Goal: Communication & Community: Connect with others

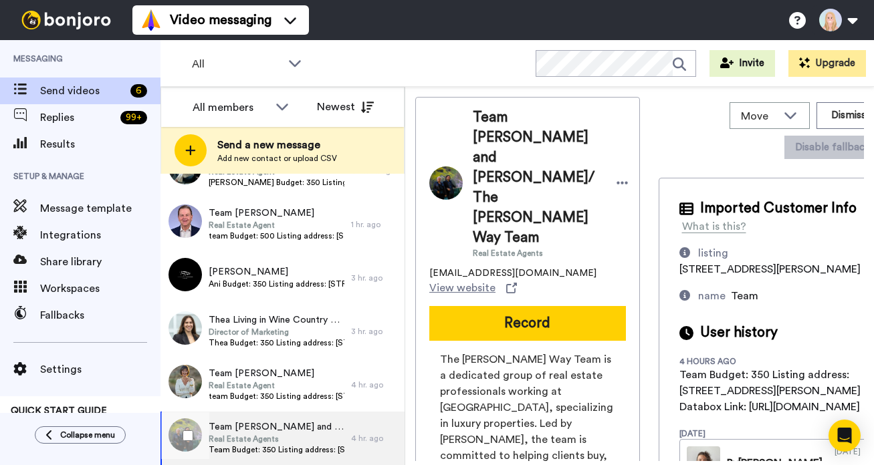
click at [267, 440] on span "Real Estate Agents" at bounding box center [277, 439] width 136 height 11
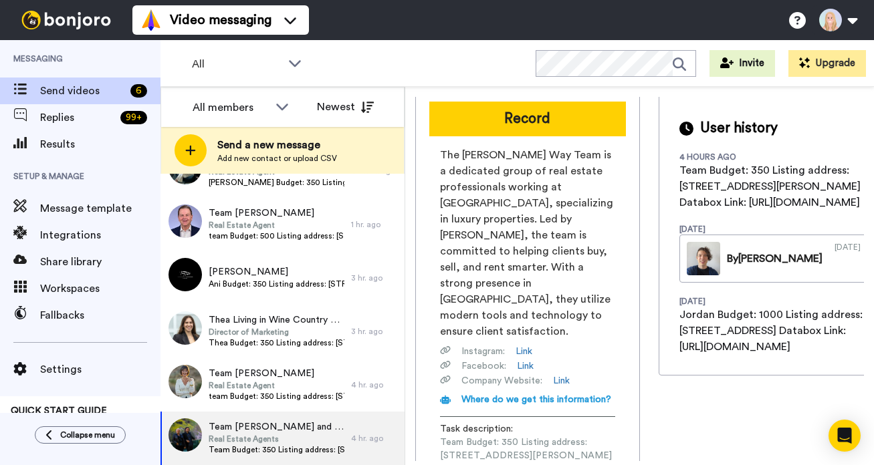
scroll to position [0, 176]
drag, startPoint x: 440, startPoint y: 376, endPoint x: 641, endPoint y: 377, distance: 200.5
click at [641, 377] on div "Team Jordan Wright and Adrian Wright/ The Wright Way Team Real Estate Agents jo…" at bounding box center [639, 279] width 449 height 364
copy span "https://app.databox.com/datawall/87d631ce9fa947d2dc6f5fc0e97ef0d04a1911468de986a"
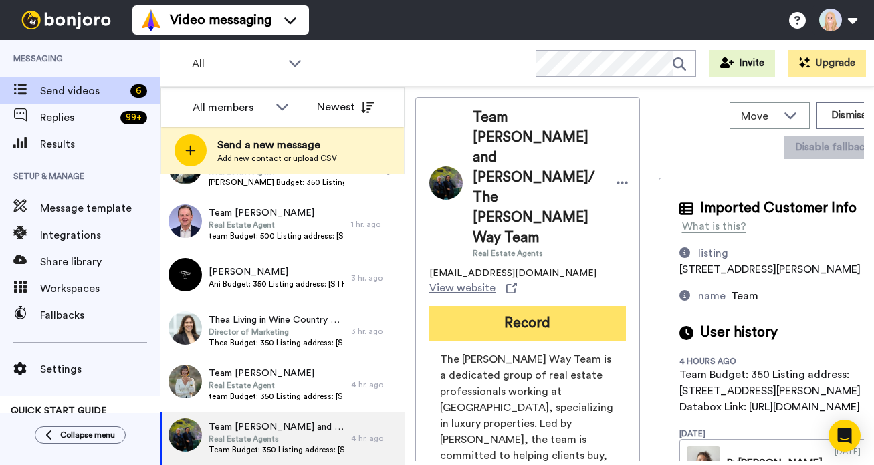
click at [534, 306] on button "Record" at bounding box center [527, 323] width 197 height 35
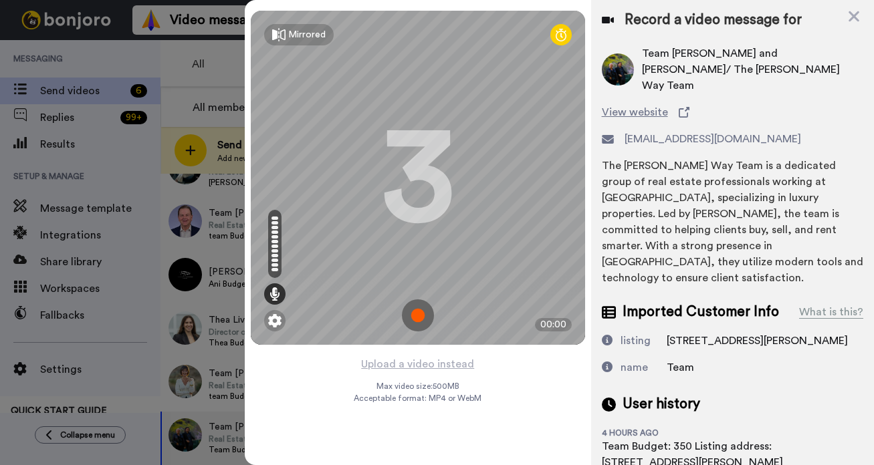
click at [416, 313] on img at bounding box center [418, 315] width 32 height 32
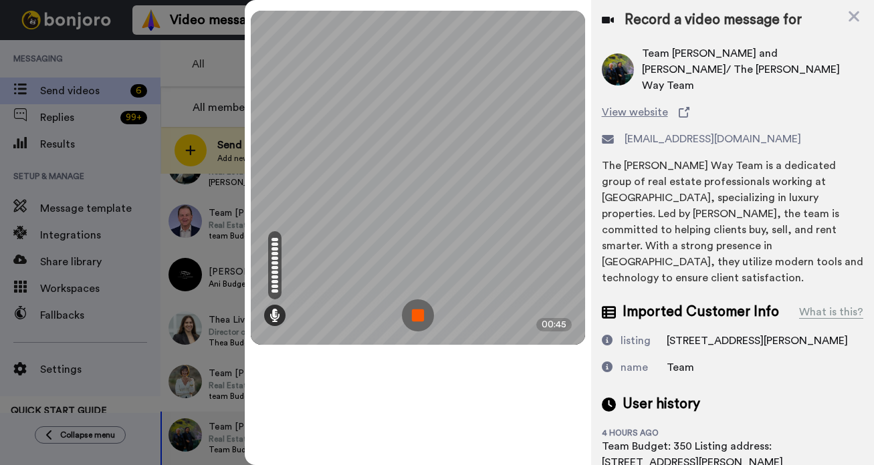
click at [416, 313] on img at bounding box center [418, 315] width 32 height 32
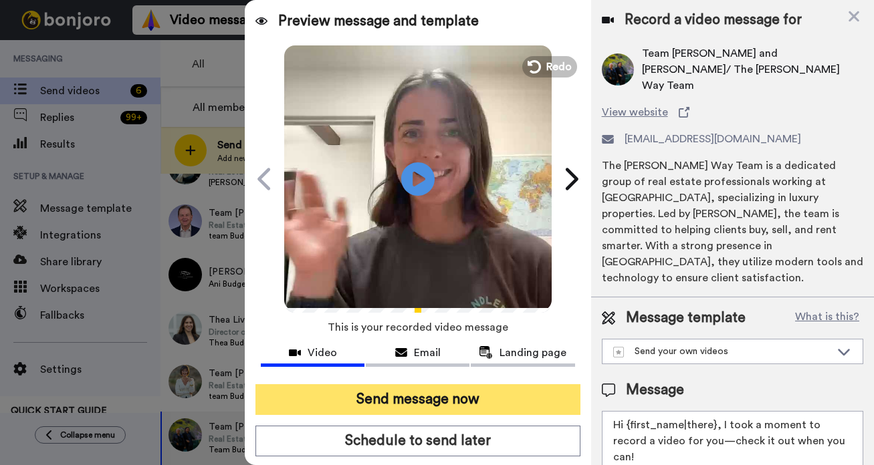
click at [457, 404] on button "Send message now" at bounding box center [417, 399] width 325 height 31
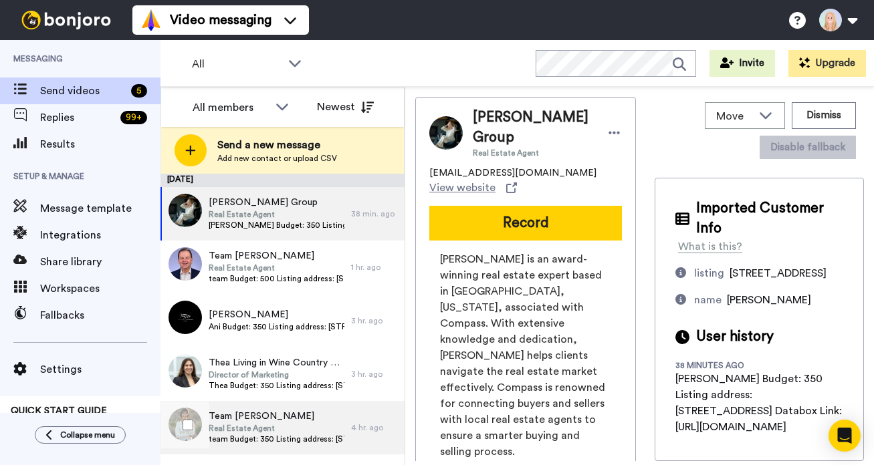
click at [305, 429] on span "Real Estate Agent" at bounding box center [277, 428] width 136 height 11
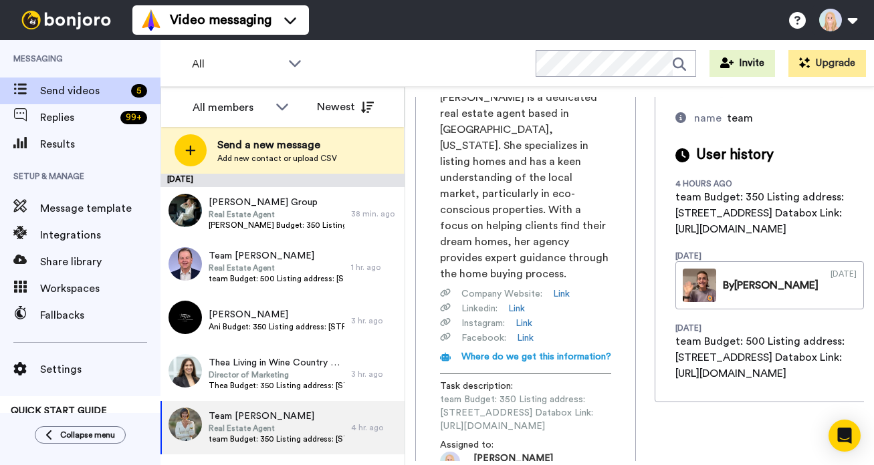
scroll to position [0, 183]
drag, startPoint x: 439, startPoint y: 392, endPoint x: 641, endPoint y: 389, distance: 201.9
click at [641, 389] on div "Team Danijela Quenzler Real Estate Agent home@danijelaquenzler.com View website…" at bounding box center [639, 279] width 449 height 364
copy span "https://app.databox.com/datawall/487fb25e080a4fc39428a50d9f5af87d4de868c68de97eb"
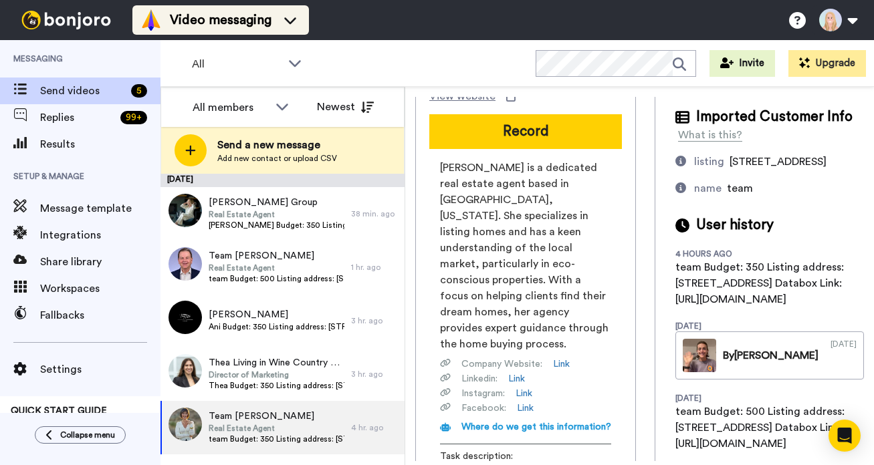
scroll to position [0, 0]
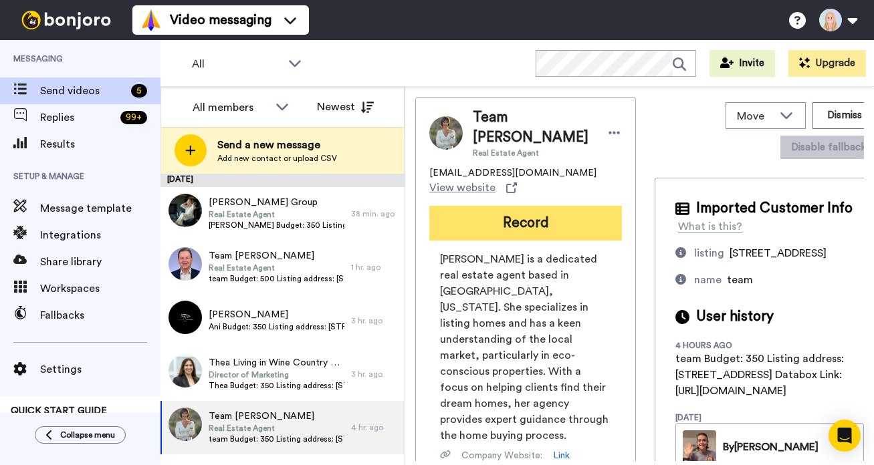
click at [517, 226] on button "Record" at bounding box center [525, 223] width 193 height 35
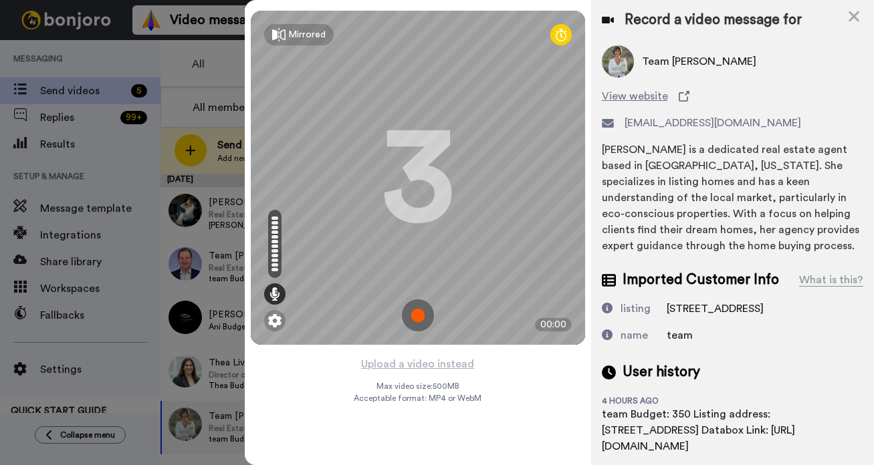
click at [418, 314] on img at bounding box center [418, 315] width 32 height 32
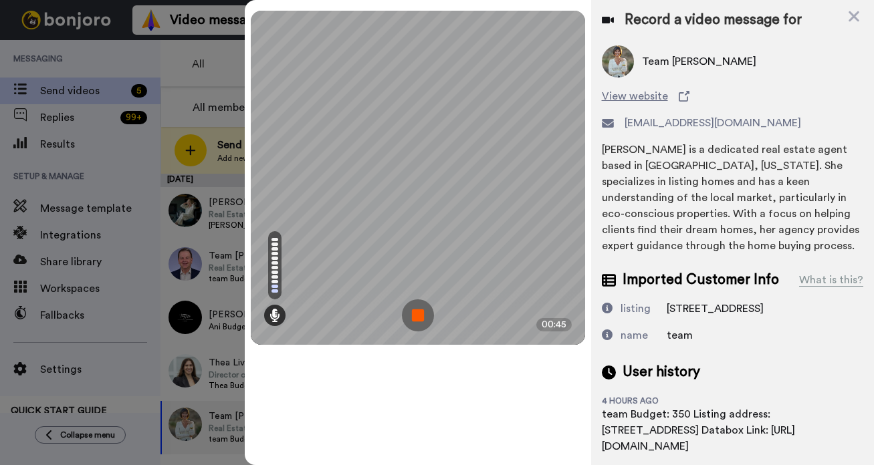
click at [418, 314] on img at bounding box center [418, 315] width 32 height 32
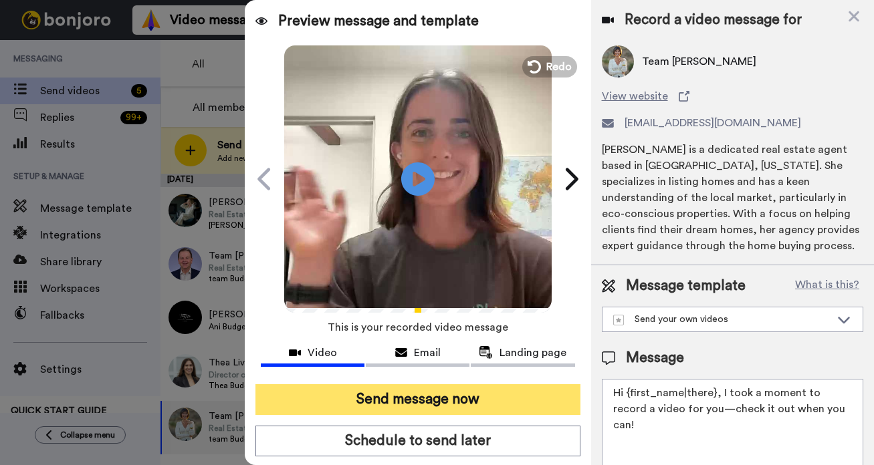
click at [419, 391] on button "Send message now" at bounding box center [417, 399] width 325 height 31
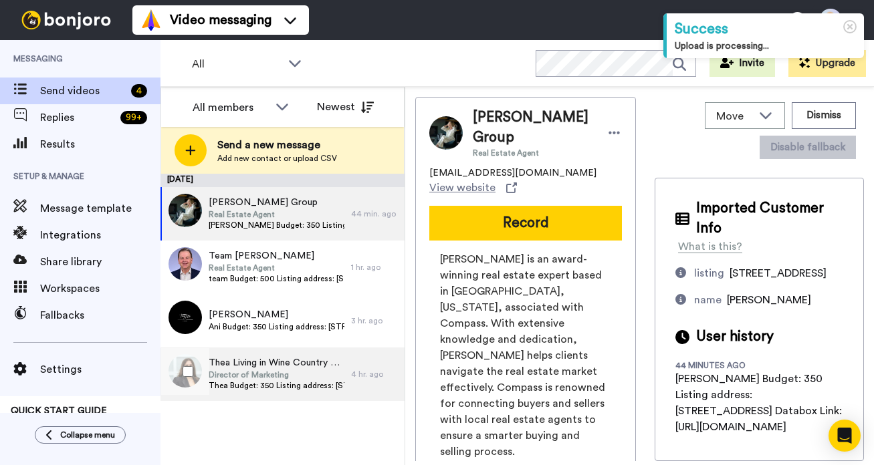
click at [282, 371] on span "Director of Marketing" at bounding box center [277, 375] width 136 height 11
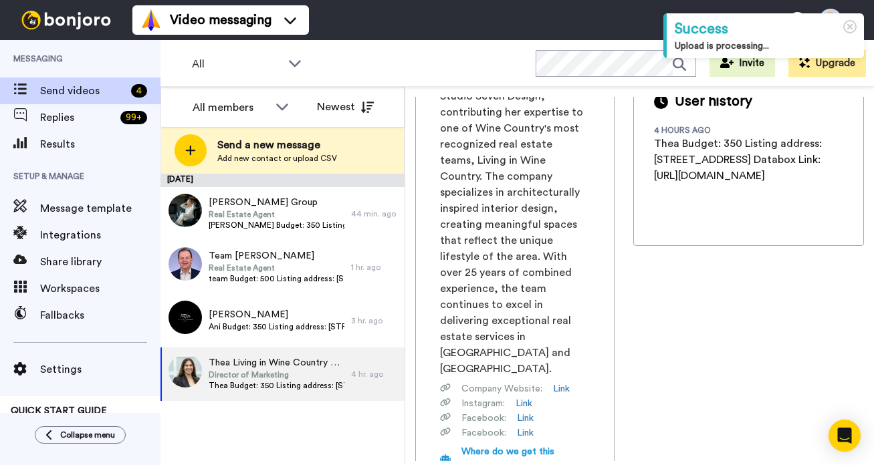
scroll to position [0, 183]
drag, startPoint x: 439, startPoint y: 408, endPoint x: 643, endPoint y: 411, distance: 203.9
click at [643, 411] on div "Thea Living in Wine Country Group Director of Marketing thea@ssdesign.com View …" at bounding box center [639, 279] width 449 height 364
copy span "https://app.databox.com/datawall/c2e927e030ed6b0615f284d12135abaa464748c68de9d8e"
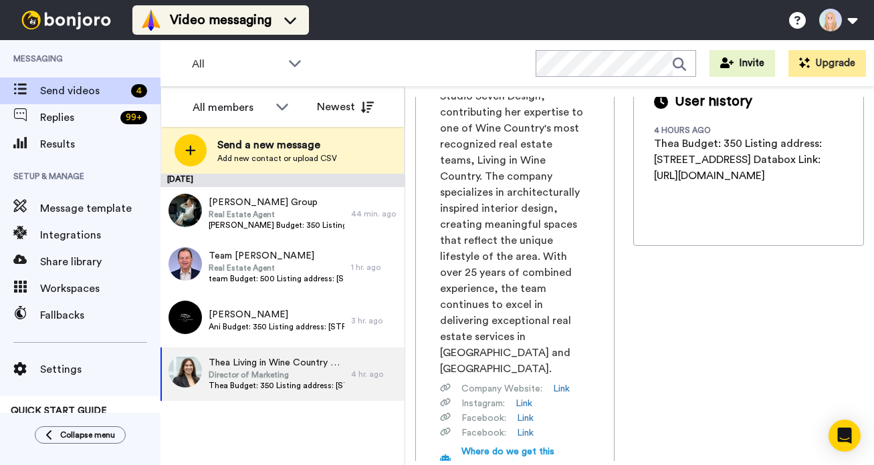
scroll to position [0, 0]
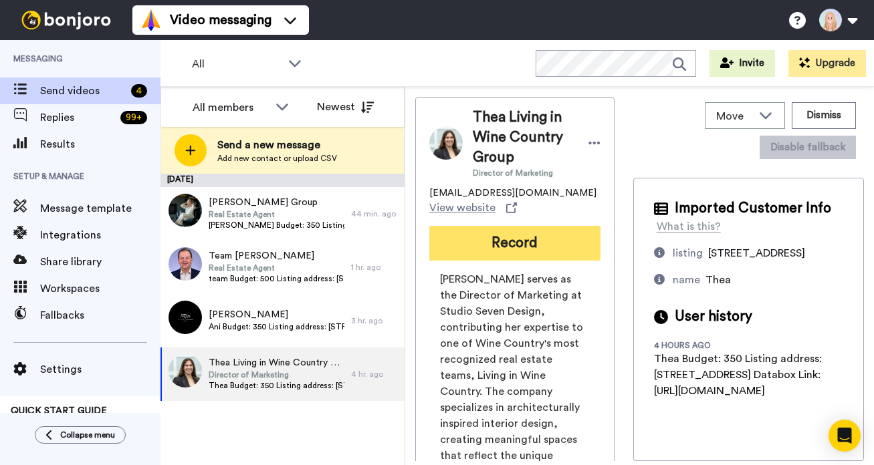
click at [511, 226] on button "Record" at bounding box center [514, 243] width 171 height 35
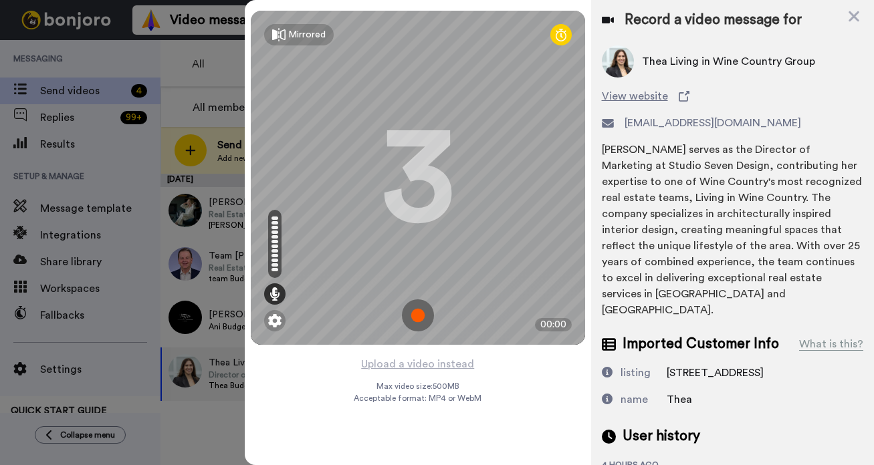
click at [416, 317] on img at bounding box center [418, 315] width 32 height 32
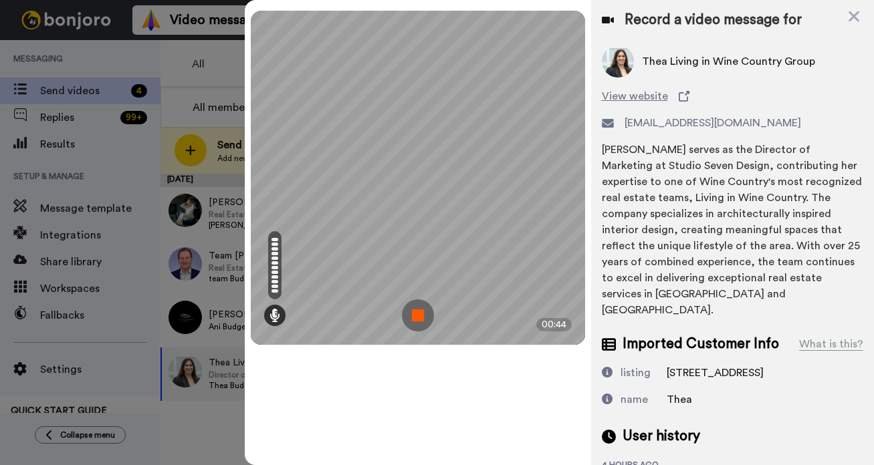
click at [416, 317] on img at bounding box center [418, 315] width 32 height 32
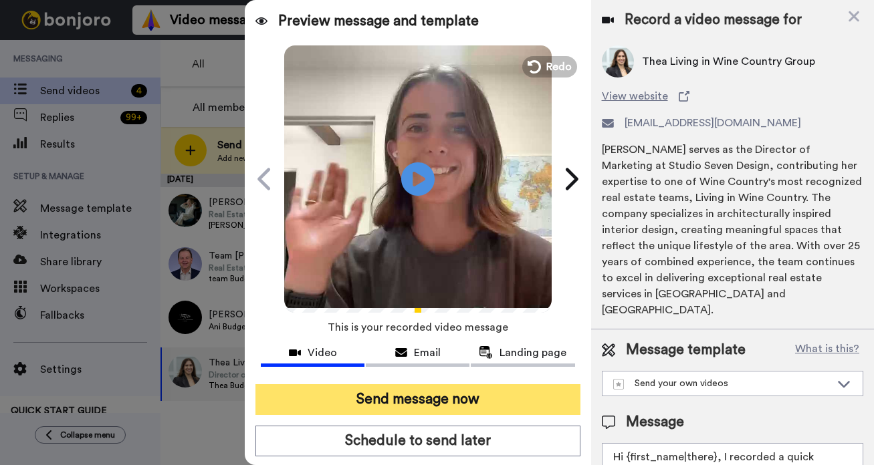
click at [432, 406] on button "Send message now" at bounding box center [417, 399] width 325 height 31
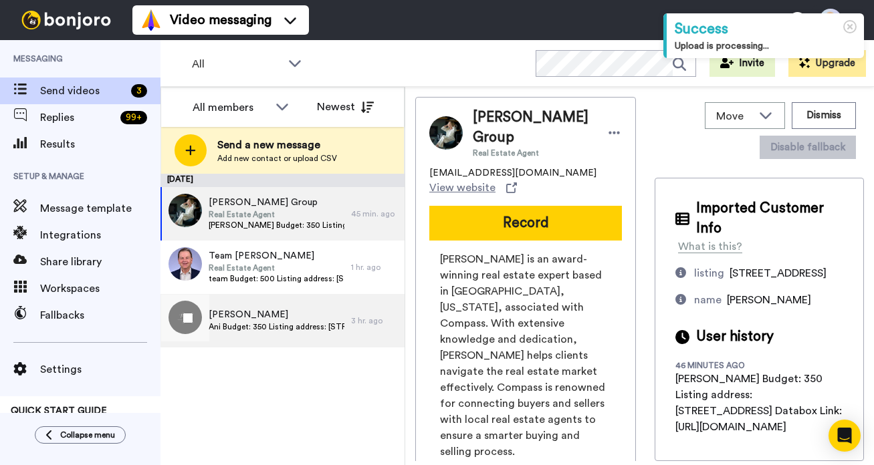
click at [292, 322] on span "Ani Budget: 350 Listing address: [STREET_ADDRESS] Databox Link: [URL][DOMAIN_NA…" at bounding box center [277, 327] width 136 height 11
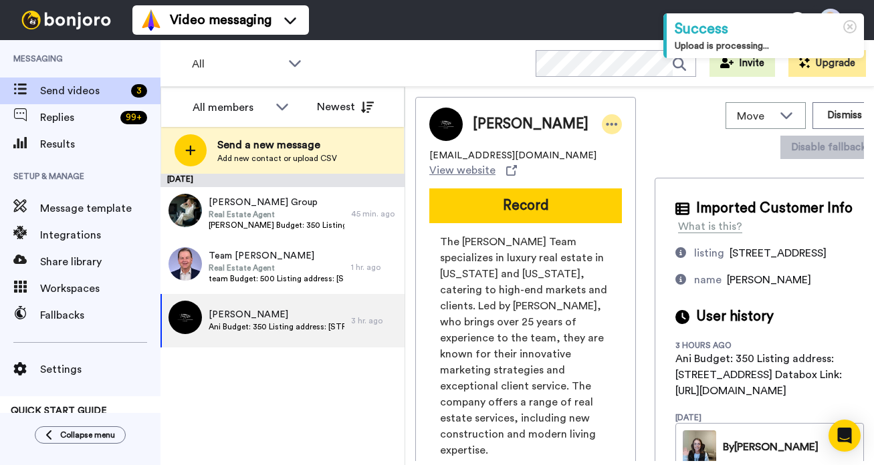
click at [606, 126] on icon at bounding box center [612, 124] width 12 height 13
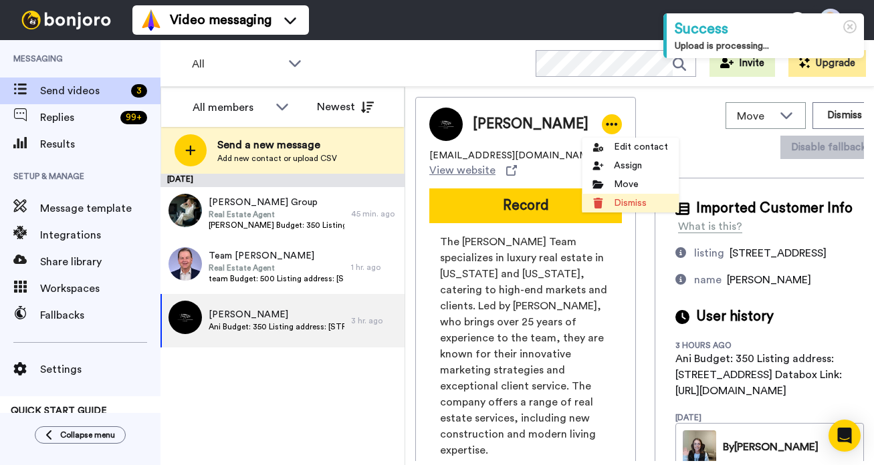
click at [618, 201] on li "Dismiss" at bounding box center [630, 203] width 97 height 19
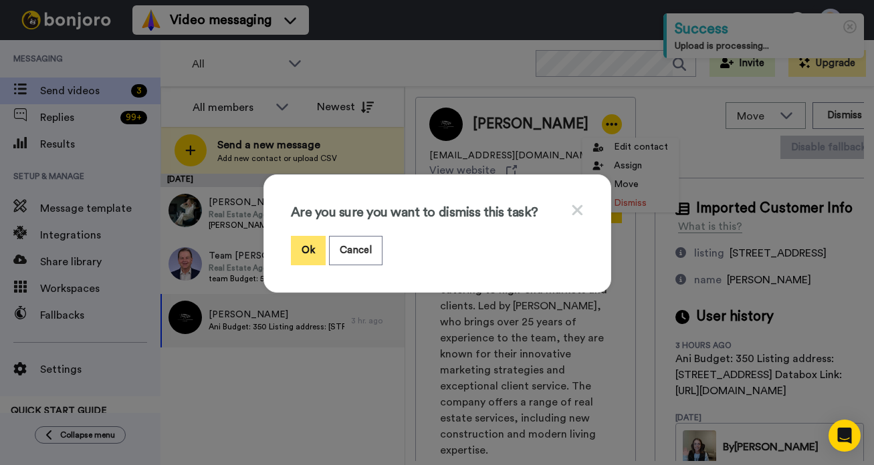
click at [318, 250] on button "Ok" at bounding box center [308, 250] width 35 height 29
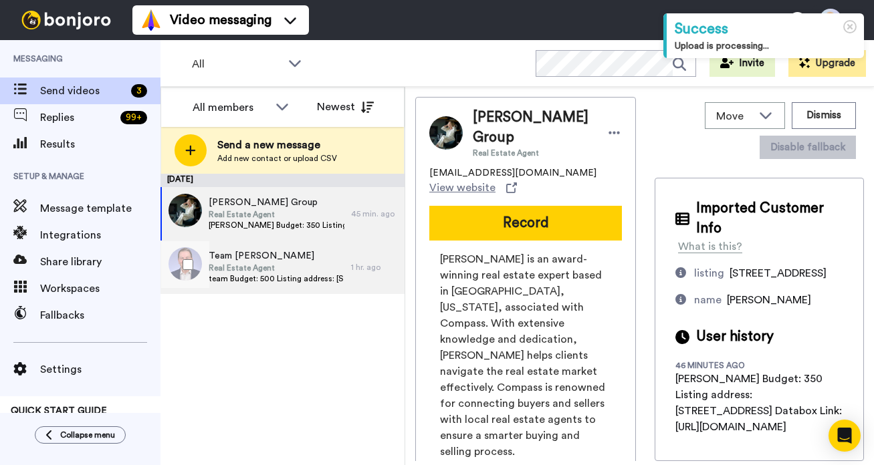
click at [320, 259] on span "Team [PERSON_NAME]" at bounding box center [277, 255] width 136 height 13
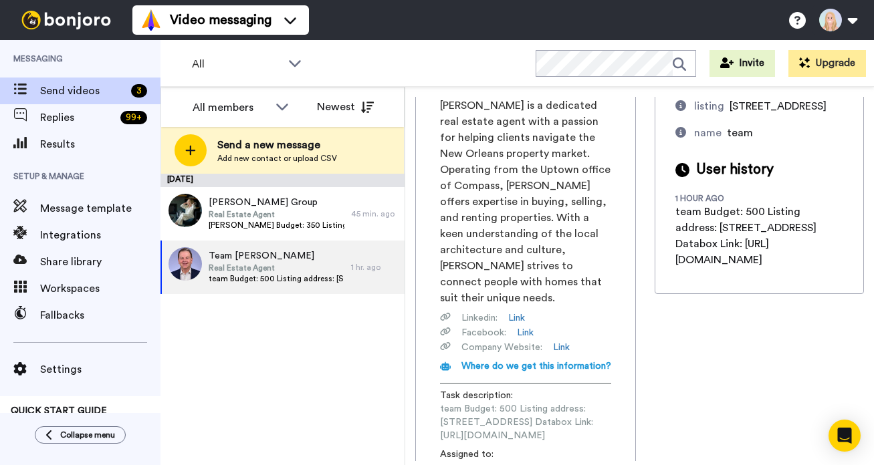
scroll to position [0, 180]
drag, startPoint x: 440, startPoint y: 378, endPoint x: 646, endPoint y: 375, distance: 206.6
click at [646, 375] on div "Team Britt Galloway Real Estate Agent britt@brittgalloway.com View website Reco…" at bounding box center [639, 279] width 449 height 364
copy span "https://app.databox.com/datawall/25ea9b3918798e5c3a1a84e00a67ab5dc4322c68dec385"
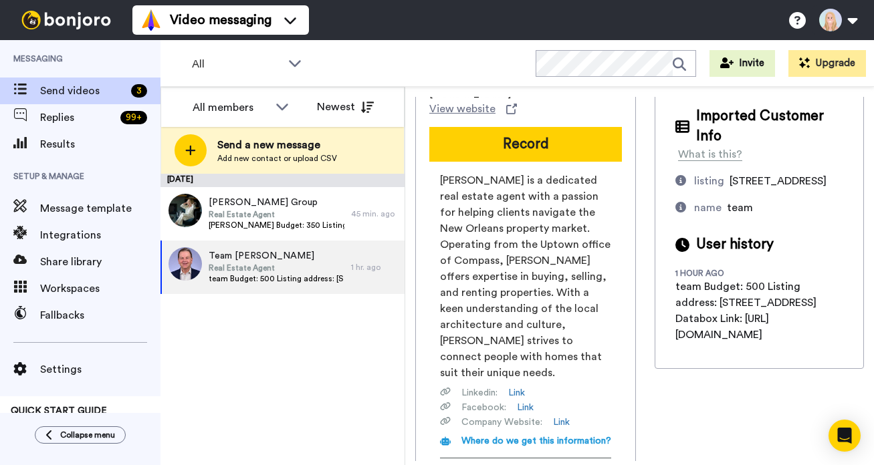
scroll to position [0, 0]
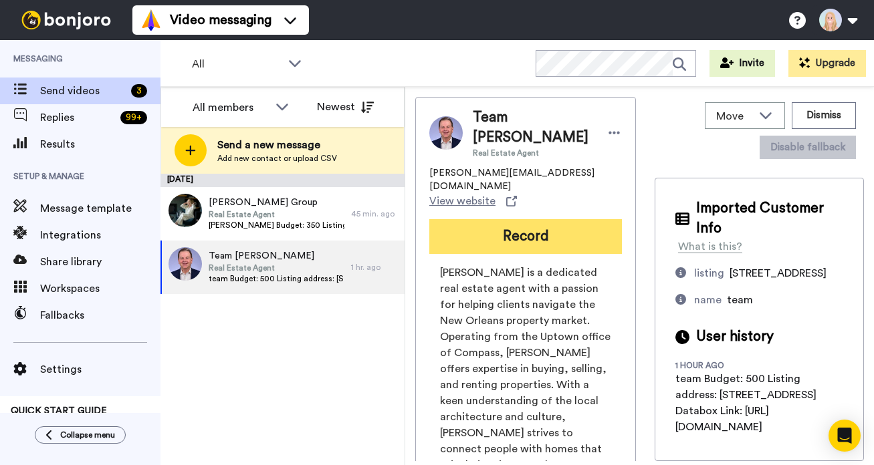
click at [541, 219] on button "Record" at bounding box center [525, 236] width 193 height 35
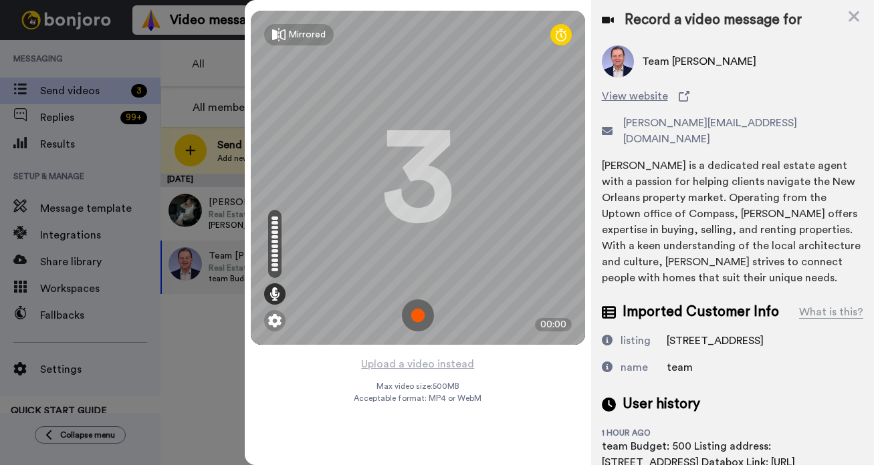
click at [418, 313] on img at bounding box center [418, 315] width 32 height 32
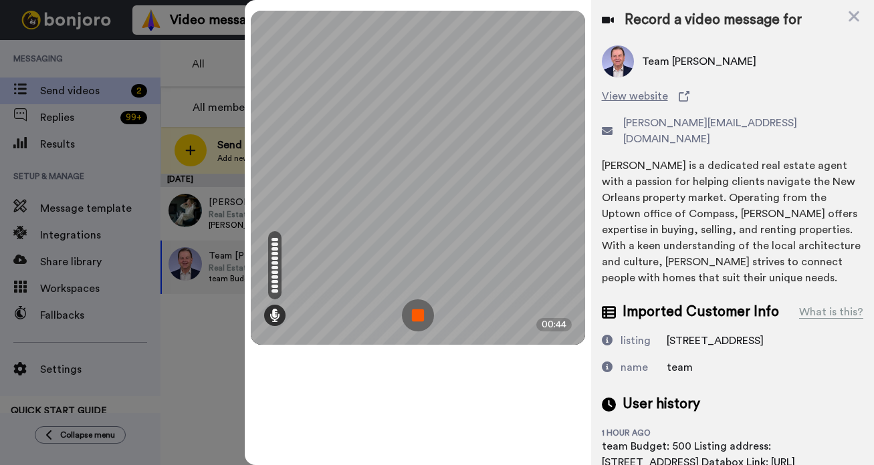
click at [417, 321] on img at bounding box center [418, 315] width 32 height 32
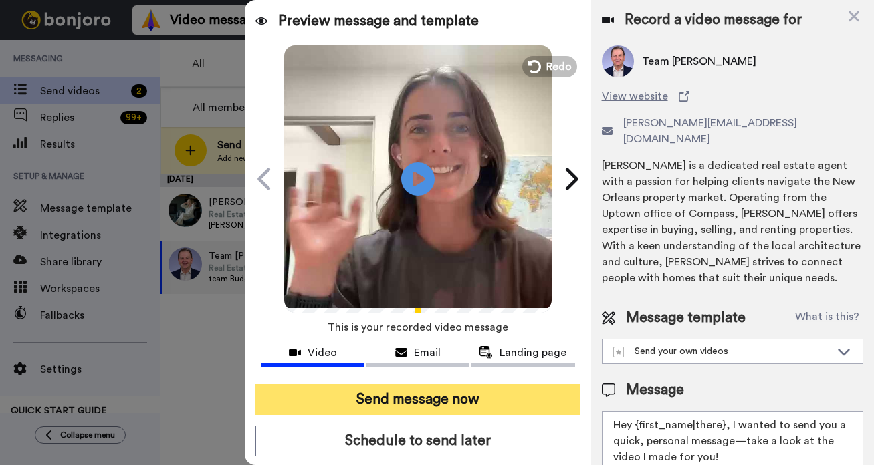
click at [426, 401] on button "Send message now" at bounding box center [417, 399] width 325 height 31
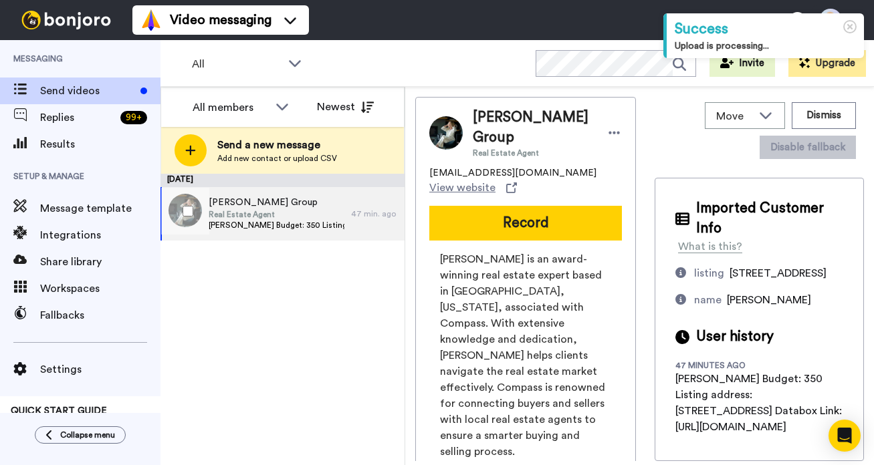
click at [271, 237] on div "[PERSON_NAME] Group Real Estate Agent [PERSON_NAME] Budget: 350 Listing address…" at bounding box center [255, 213] width 191 height 53
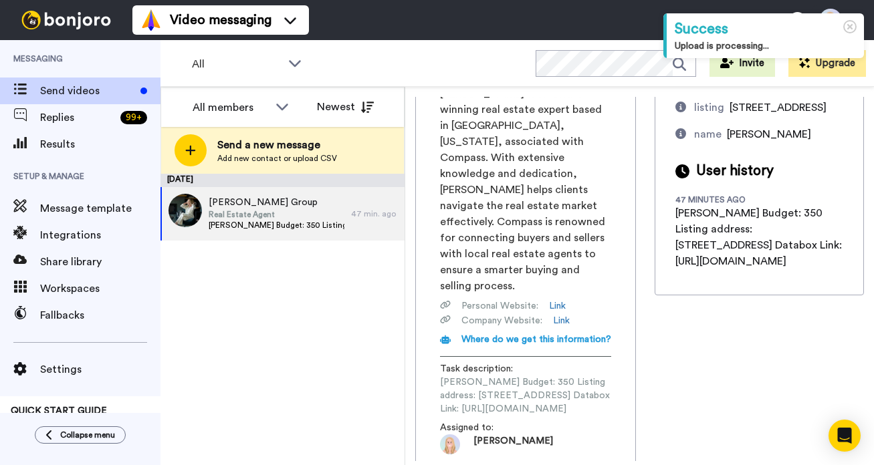
scroll to position [0, 178]
drag, startPoint x: 441, startPoint y: 378, endPoint x: 642, endPoint y: 378, distance: 201.2
click at [642, 378] on div "[PERSON_NAME] Group Real Estate Agent [PERSON_NAME][EMAIL_ADDRESS][DOMAIN_NAME]…" at bounding box center [639, 279] width 449 height 364
copy span "[URL][DOMAIN_NAME]"
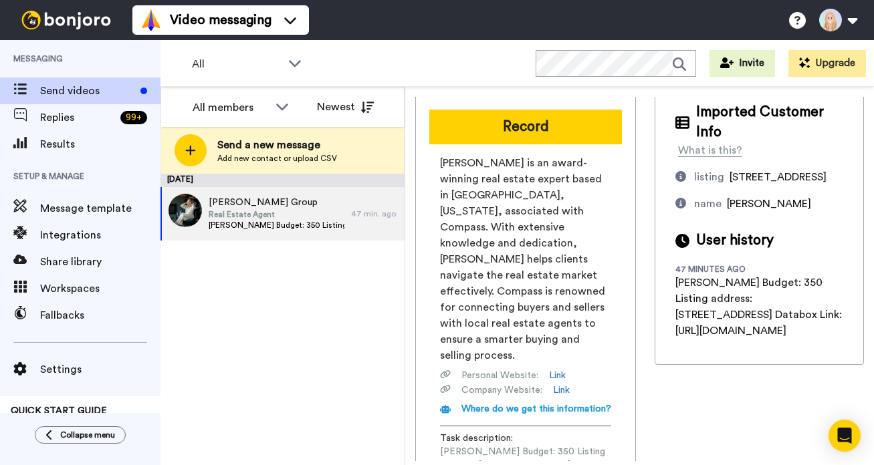
scroll to position [0, 0]
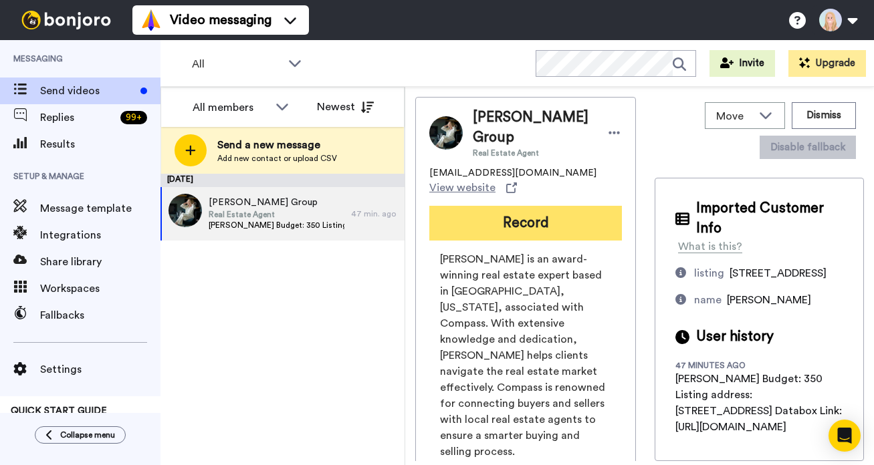
click at [509, 229] on button "Record" at bounding box center [525, 223] width 193 height 35
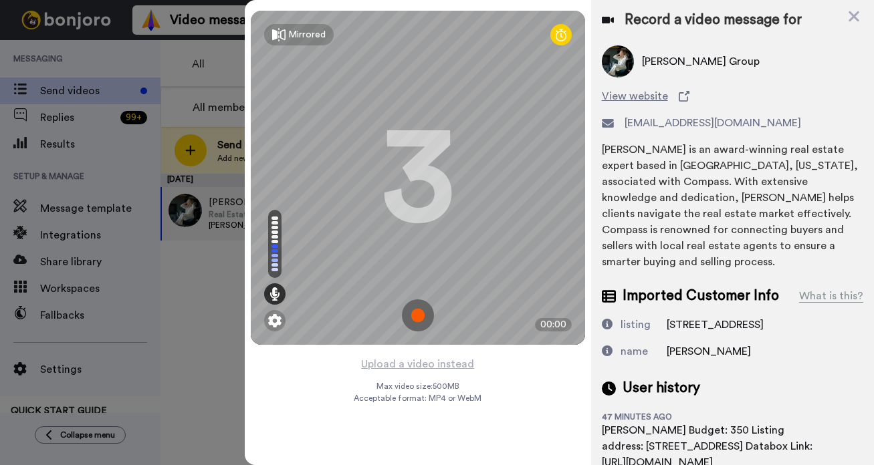
click at [414, 315] on img at bounding box center [418, 315] width 32 height 32
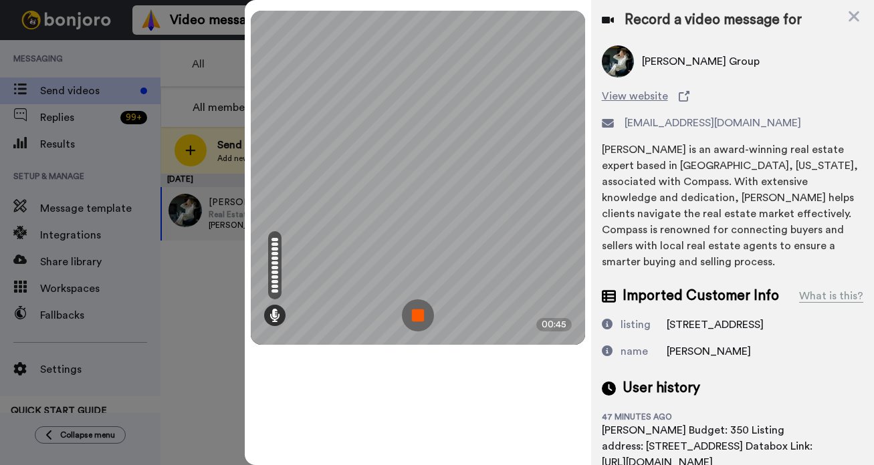
click at [414, 315] on img at bounding box center [418, 315] width 32 height 32
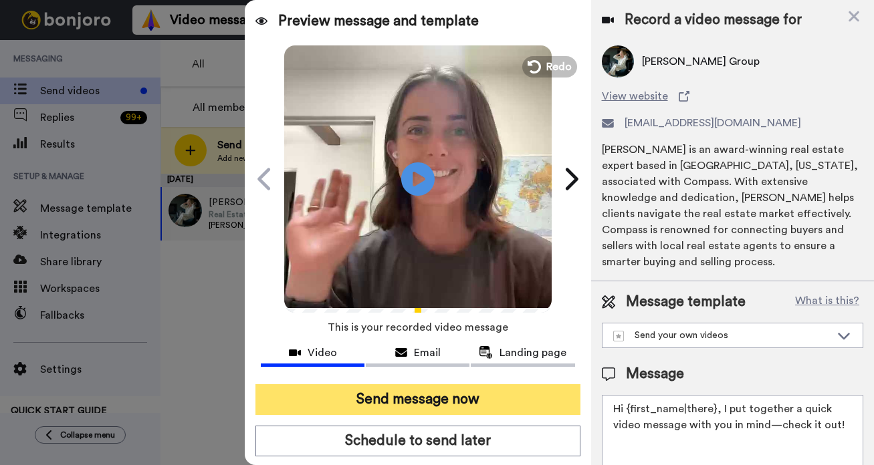
click at [420, 397] on button "Send message now" at bounding box center [417, 399] width 325 height 31
